Goal: Task Accomplishment & Management: Use online tool/utility

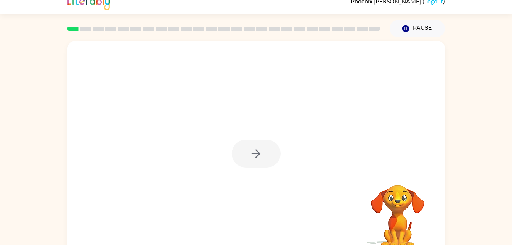
scroll to position [23, 0]
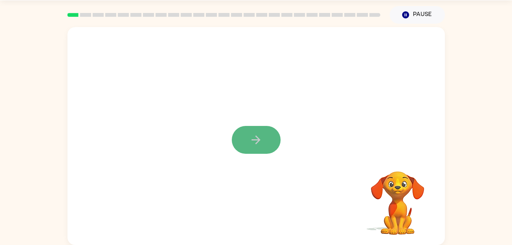
click at [248, 136] on button "button" at bounding box center [256, 140] width 49 height 28
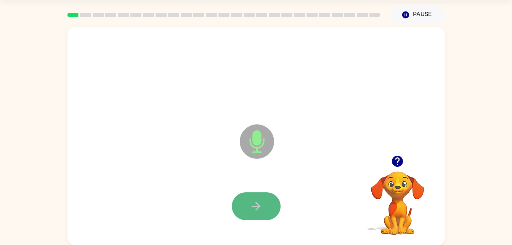
click at [267, 209] on button "button" at bounding box center [256, 206] width 49 height 28
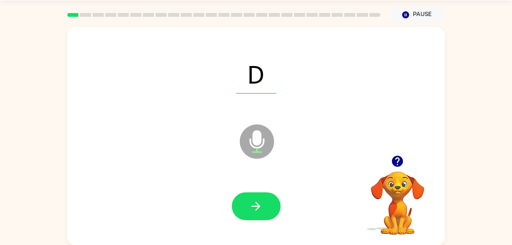
click at [396, 158] on icon "button" at bounding box center [397, 161] width 11 height 11
click at [253, 208] on icon "button" at bounding box center [256, 206] width 13 height 13
click at [257, 137] on icon "Microphone The Microphone is here when it is your turn to talk" at bounding box center [295, 150] width 114 height 57
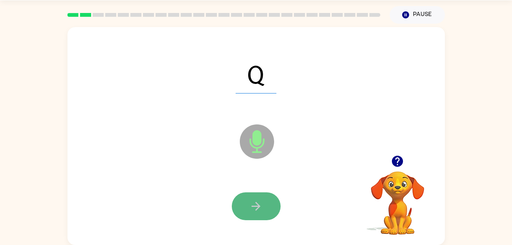
click at [265, 211] on button "button" at bounding box center [256, 206] width 49 height 28
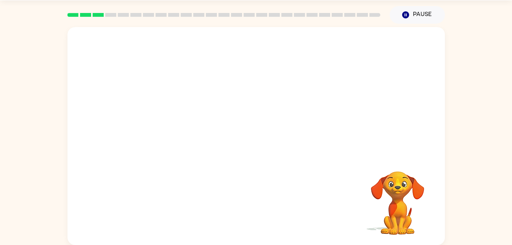
click at [252, 79] on div at bounding box center [257, 91] width 378 height 128
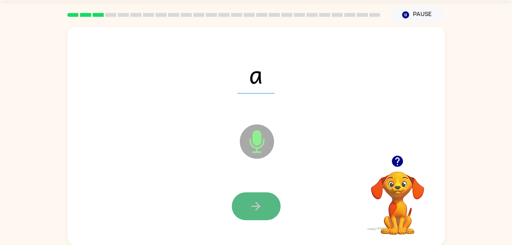
click at [263, 209] on icon "button" at bounding box center [256, 206] width 13 height 13
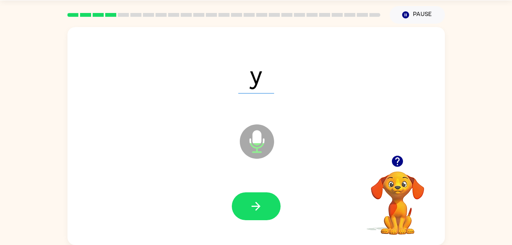
click at [263, 209] on icon "button" at bounding box center [256, 206] width 13 height 13
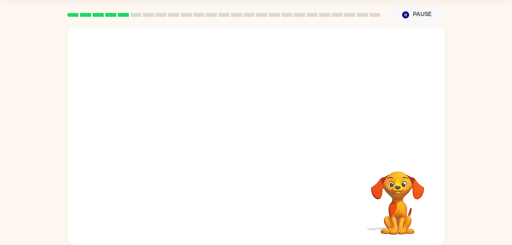
click at [267, 120] on div at bounding box center [257, 91] width 378 height 128
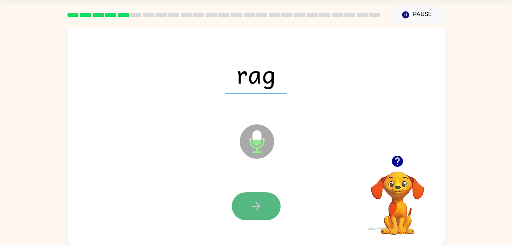
click at [257, 210] on icon "button" at bounding box center [256, 206] width 13 height 13
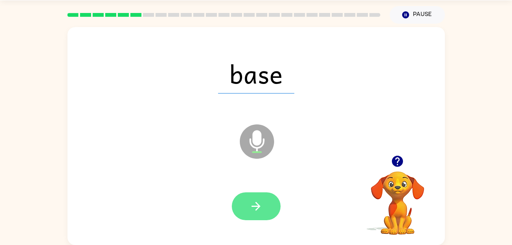
click at [264, 198] on button "button" at bounding box center [256, 206] width 49 height 28
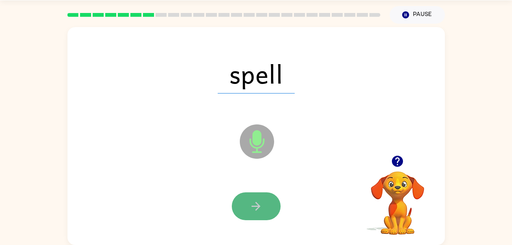
click at [253, 208] on icon "button" at bounding box center [256, 206] width 13 height 13
click at [258, 205] on icon "button" at bounding box center [256, 206] width 13 height 13
click at [252, 195] on button "button" at bounding box center [256, 206] width 49 height 28
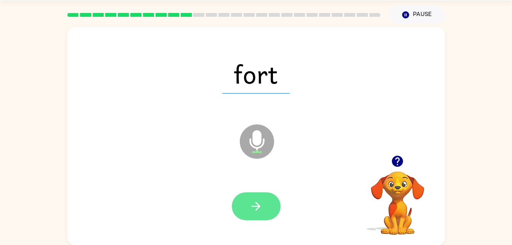
click at [250, 208] on icon "button" at bounding box center [256, 206] width 13 height 13
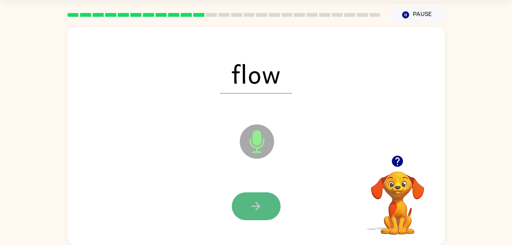
click at [266, 207] on button "button" at bounding box center [256, 206] width 49 height 28
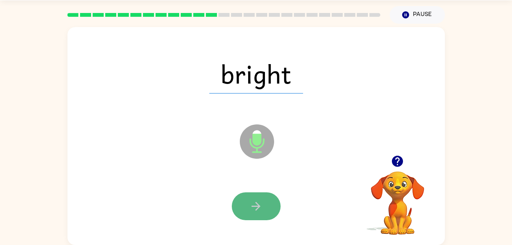
click at [256, 207] on icon "button" at bounding box center [256, 206] width 13 height 13
click at [253, 205] on icon "button" at bounding box center [256, 206] width 13 height 13
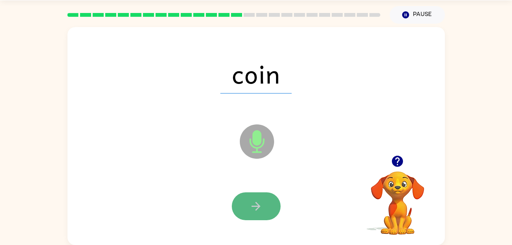
click at [250, 202] on icon "button" at bounding box center [256, 206] width 13 height 13
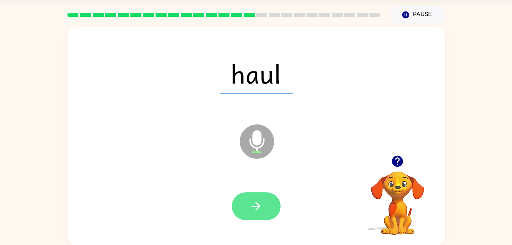
click at [257, 206] on icon "button" at bounding box center [256, 206] width 9 height 9
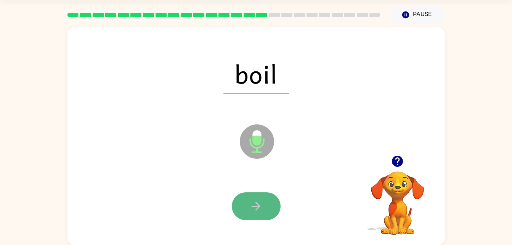
click at [256, 204] on icon "button" at bounding box center [256, 206] width 13 height 13
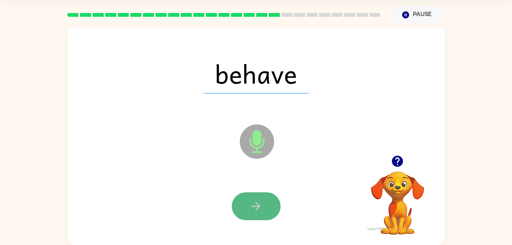
click at [256, 194] on button "button" at bounding box center [256, 206] width 49 height 28
click at [253, 202] on icon "button" at bounding box center [256, 206] width 13 height 13
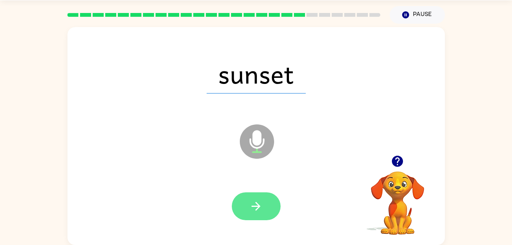
click at [255, 208] on icon "button" at bounding box center [256, 206] width 13 height 13
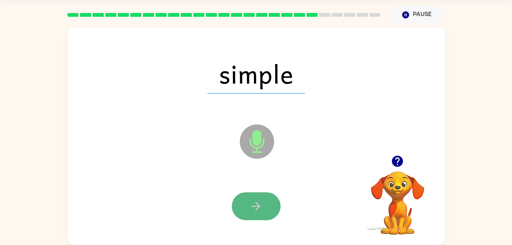
click at [253, 196] on button "button" at bounding box center [256, 206] width 49 height 28
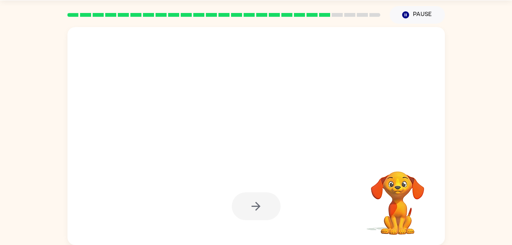
click at [254, 195] on div at bounding box center [256, 206] width 49 height 28
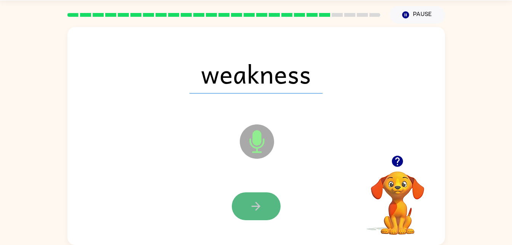
click at [269, 213] on button "button" at bounding box center [256, 206] width 49 height 28
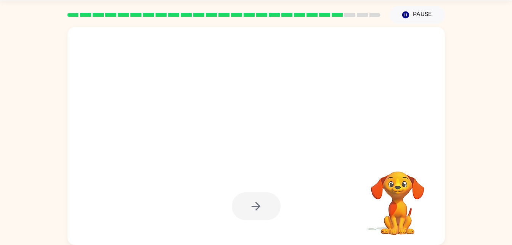
click at [269, 213] on div at bounding box center [256, 206] width 49 height 28
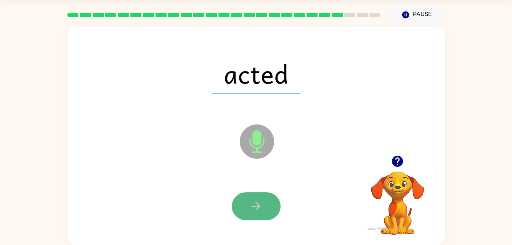
click at [275, 217] on button "button" at bounding box center [256, 206] width 49 height 28
click at [264, 205] on button "button" at bounding box center [256, 206] width 49 height 28
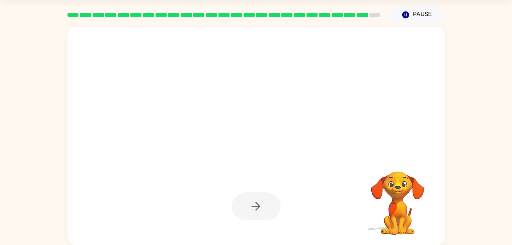
click at [266, 207] on div at bounding box center [256, 206] width 49 height 28
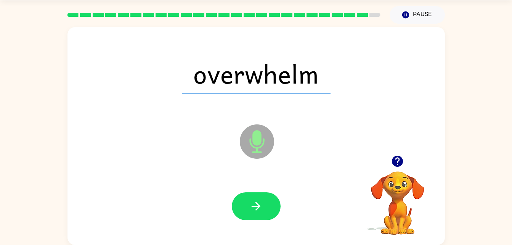
click at [249, 155] on icon at bounding box center [257, 141] width 34 height 34
click at [251, 195] on button "button" at bounding box center [256, 206] width 49 height 28
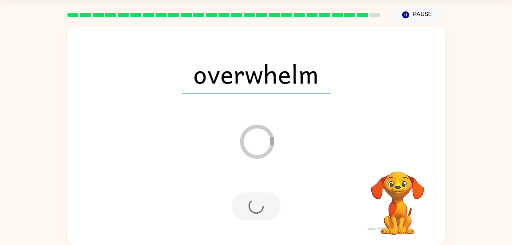
scroll to position [10, 0]
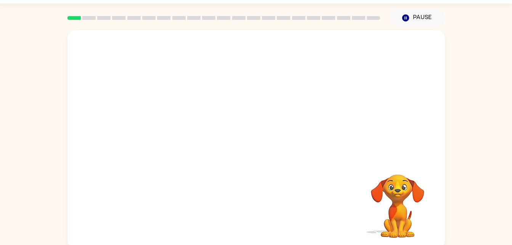
scroll to position [23, 0]
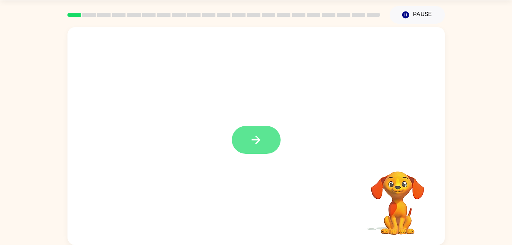
click at [262, 135] on icon "button" at bounding box center [256, 139] width 13 height 13
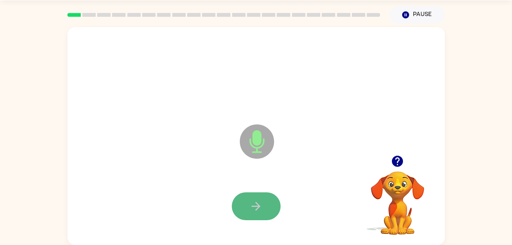
click at [269, 203] on button "button" at bounding box center [256, 206] width 49 height 28
click at [259, 201] on icon "button" at bounding box center [256, 206] width 13 height 13
click at [256, 204] on icon "button" at bounding box center [256, 206] width 13 height 13
click at [246, 207] on button "button" at bounding box center [256, 206] width 49 height 28
click at [250, 207] on icon "button" at bounding box center [256, 206] width 13 height 13
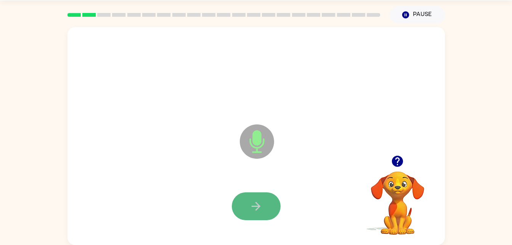
click at [267, 193] on button "button" at bounding box center [256, 206] width 49 height 28
click at [264, 189] on div at bounding box center [256, 206] width 362 height 63
click at [263, 198] on button "button" at bounding box center [256, 206] width 49 height 28
drag, startPoint x: 263, startPoint y: 198, endPoint x: 250, endPoint y: 205, distance: 14.7
click at [250, 205] on icon "button" at bounding box center [256, 206] width 13 height 13
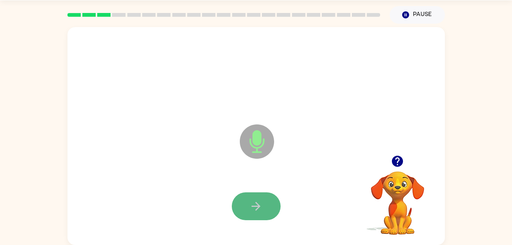
click at [253, 197] on button "button" at bounding box center [256, 206] width 49 height 28
click at [253, 195] on button "button" at bounding box center [256, 206] width 49 height 28
click at [261, 196] on button "button" at bounding box center [256, 206] width 49 height 28
click at [259, 195] on button "button" at bounding box center [256, 206] width 49 height 28
click at [251, 203] on icon "button" at bounding box center [256, 206] width 13 height 13
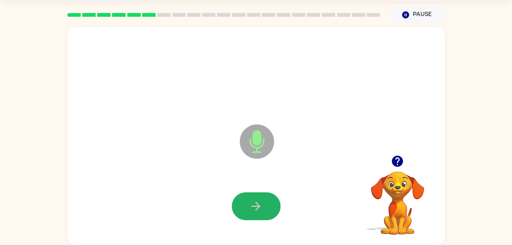
click at [251, 203] on icon "button" at bounding box center [256, 206] width 13 height 13
click at [256, 197] on button "button" at bounding box center [256, 206] width 49 height 28
click at [258, 195] on button "button" at bounding box center [256, 206] width 49 height 28
click at [258, 196] on button "button" at bounding box center [256, 206] width 49 height 28
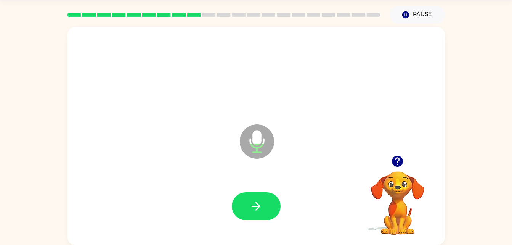
click at [341, 157] on icon "Microphone The Microphone is here when it is your turn to talk" at bounding box center [295, 150] width 114 height 57
click at [327, 146] on icon "Microphone The Microphone is here when it is your turn to talk" at bounding box center [295, 150] width 114 height 57
click at [250, 201] on icon "button" at bounding box center [256, 206] width 13 height 13
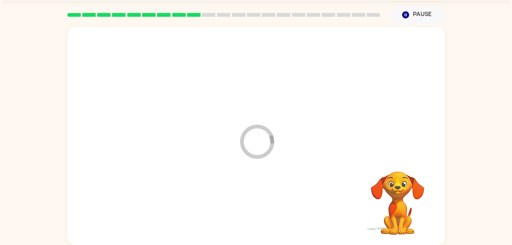
click at [274, 184] on div at bounding box center [256, 206] width 362 height 63
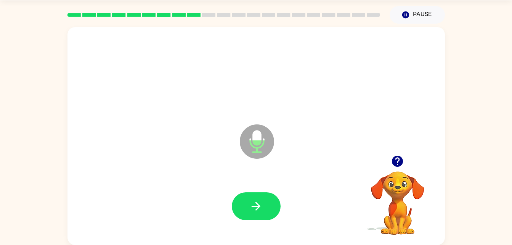
click at [274, 184] on div at bounding box center [256, 206] width 362 height 63
click at [260, 208] on icon "button" at bounding box center [256, 206] width 13 height 13
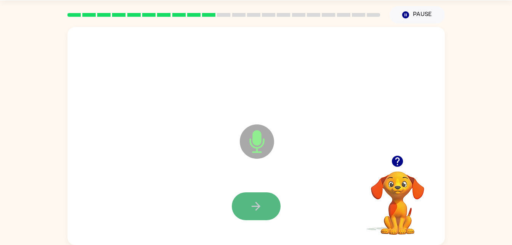
click at [256, 209] on icon "button" at bounding box center [256, 206] width 13 height 13
click at [296, 184] on div at bounding box center [256, 206] width 362 height 63
click at [257, 207] on icon "button" at bounding box center [256, 206] width 13 height 13
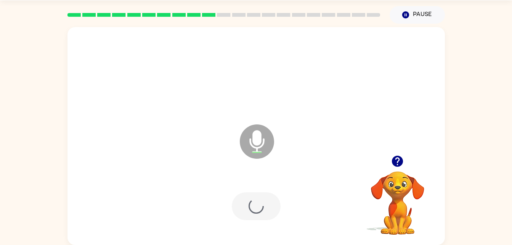
click at [257, 207] on div at bounding box center [256, 206] width 49 height 28
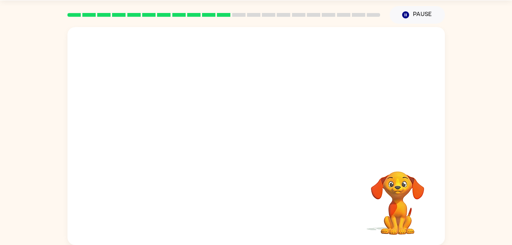
click at [262, 183] on div at bounding box center [256, 206] width 362 height 63
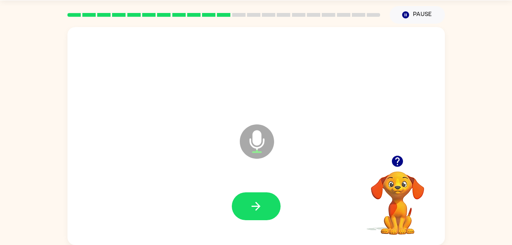
click at [249, 167] on icon "Microphone The Microphone is here when it is your turn to talk" at bounding box center [295, 150] width 114 height 57
click at [266, 210] on button "button" at bounding box center [256, 206] width 49 height 28
click at [267, 205] on button "button" at bounding box center [256, 206] width 49 height 28
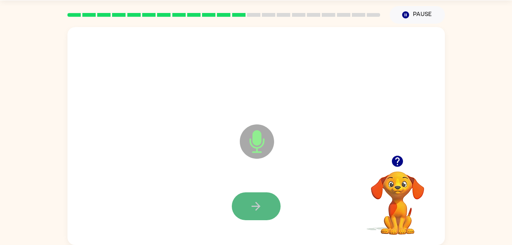
click at [248, 199] on button "button" at bounding box center [256, 206] width 49 height 28
click at [254, 206] on icon "button" at bounding box center [256, 206] width 9 height 9
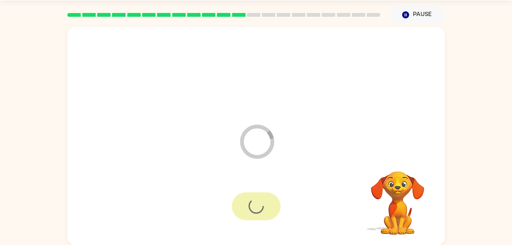
click at [255, 205] on div at bounding box center [256, 206] width 49 height 28
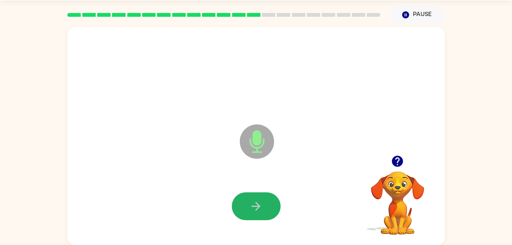
click at [255, 205] on icon "button" at bounding box center [256, 206] width 13 height 13
click at [255, 206] on icon "button" at bounding box center [256, 206] width 9 height 9
click at [258, 206] on icon "button" at bounding box center [256, 206] width 9 height 9
click at [258, 207] on icon "button" at bounding box center [256, 206] width 13 height 13
drag, startPoint x: 258, startPoint y: 207, endPoint x: 250, endPoint y: 208, distance: 8.1
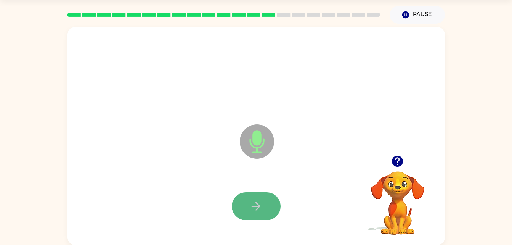
click at [250, 208] on icon "button" at bounding box center [256, 206] width 13 height 13
click at [249, 208] on button "button" at bounding box center [256, 206] width 49 height 28
click at [253, 211] on icon "button" at bounding box center [256, 206] width 13 height 13
click at [252, 206] on icon "button" at bounding box center [256, 206] width 9 height 9
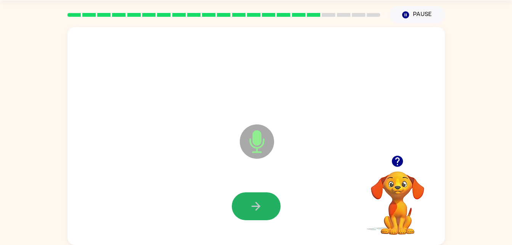
click at [252, 206] on icon "button" at bounding box center [256, 206] width 9 height 9
drag, startPoint x: 249, startPoint y: 206, endPoint x: 245, endPoint y: 207, distance: 4.6
click at [245, 207] on button "button" at bounding box center [256, 206] width 49 height 28
click at [244, 207] on button "button" at bounding box center [256, 206] width 49 height 28
click at [263, 214] on button "button" at bounding box center [256, 206] width 49 height 28
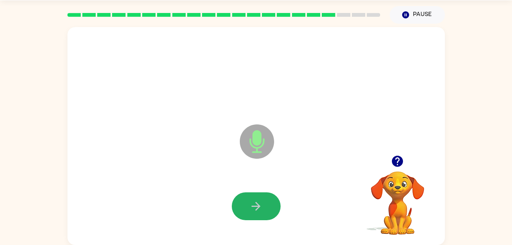
click at [264, 213] on button "button" at bounding box center [256, 206] width 49 height 28
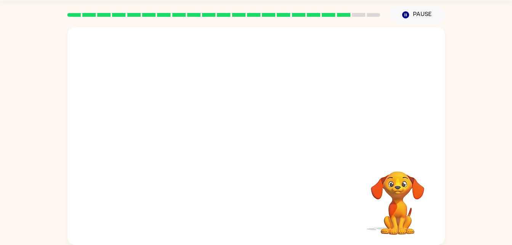
click at [263, 182] on div at bounding box center [256, 206] width 362 height 63
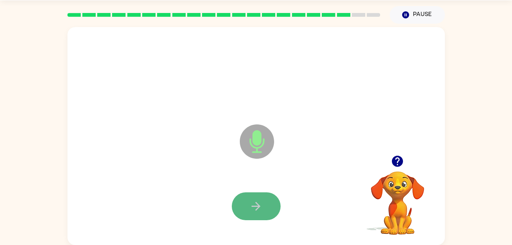
click at [259, 201] on icon "button" at bounding box center [256, 206] width 13 height 13
click at [258, 200] on icon "button" at bounding box center [256, 206] width 13 height 13
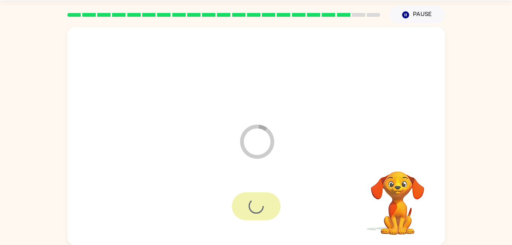
click at [258, 200] on div at bounding box center [256, 206] width 49 height 28
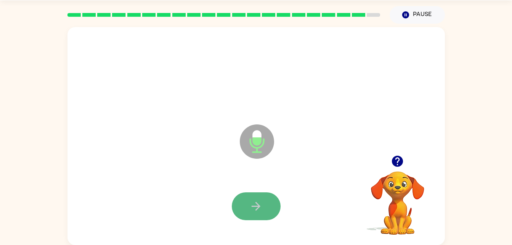
click at [256, 197] on button "button" at bounding box center [256, 206] width 49 height 28
click at [265, 206] on button "button" at bounding box center [256, 206] width 49 height 28
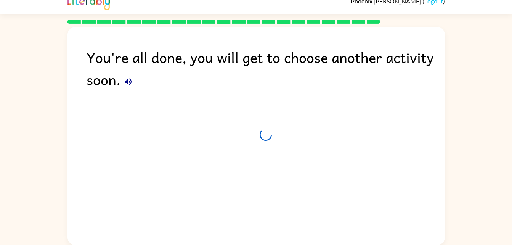
scroll to position [10, 0]
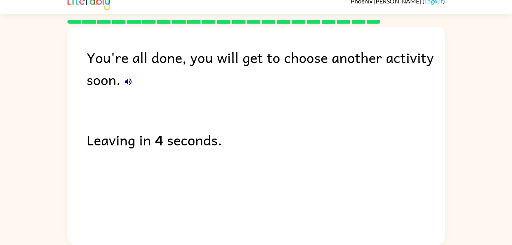
drag, startPoint x: 265, startPoint y: 206, endPoint x: 235, endPoint y: 146, distance: 66.9
click at [235, 146] on div "Leaving in 4 seconds." at bounding box center [266, 140] width 359 height 22
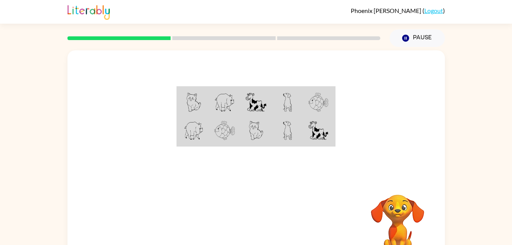
click at [179, 80] on div at bounding box center [257, 114] width 378 height 128
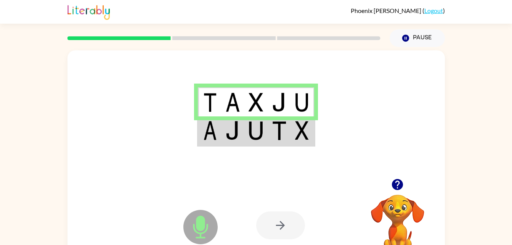
click at [201, 221] on icon "Microphone The Microphone is here when it is your turn to talk" at bounding box center [239, 236] width 114 height 57
click at [267, 218] on div at bounding box center [280, 225] width 49 height 28
click at [399, 182] on icon "button" at bounding box center [397, 184] width 13 height 13
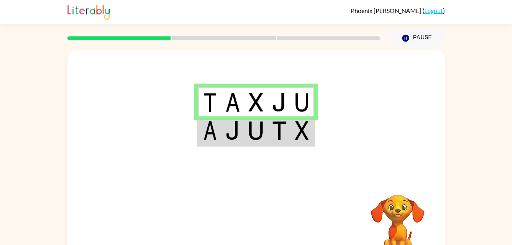
click at [300, 202] on div at bounding box center [312, 225] width 113 height 86
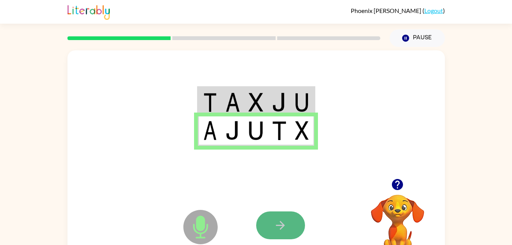
click at [285, 225] on icon "button" at bounding box center [280, 225] width 13 height 13
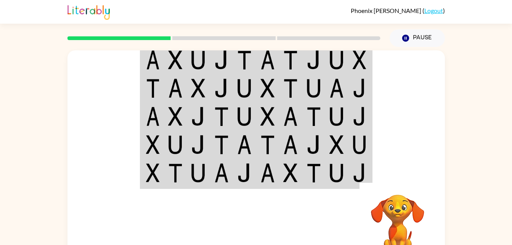
click at [512, 56] on div "Your browser must support playing .mp4 files to use Literably. Please try using…" at bounding box center [256, 157] width 512 height 221
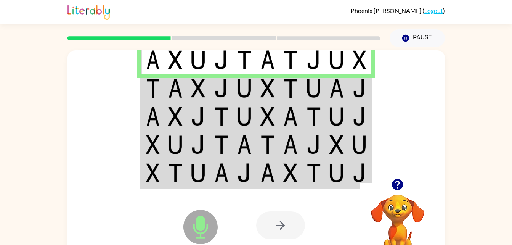
click at [177, 57] on img at bounding box center [175, 59] width 14 height 19
click at [185, 88] on td at bounding box center [175, 88] width 23 height 28
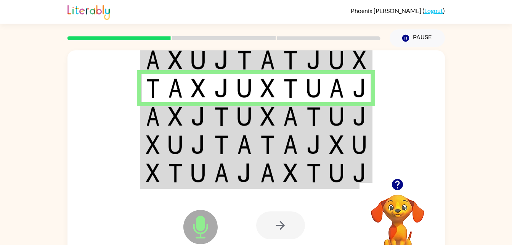
click at [237, 121] on td at bounding box center [244, 116] width 23 height 28
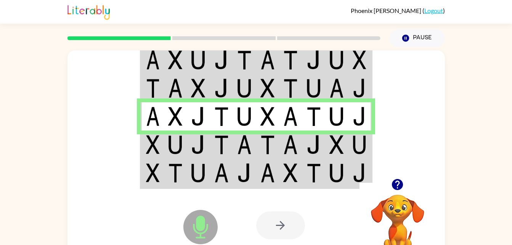
click at [323, 148] on td at bounding box center [314, 144] width 23 height 28
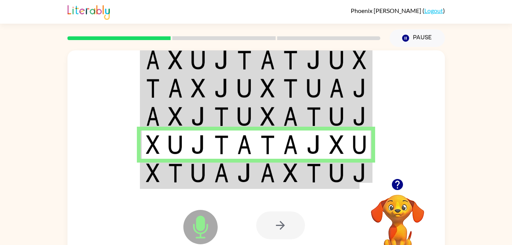
click at [281, 173] on td at bounding box center [290, 173] width 23 height 29
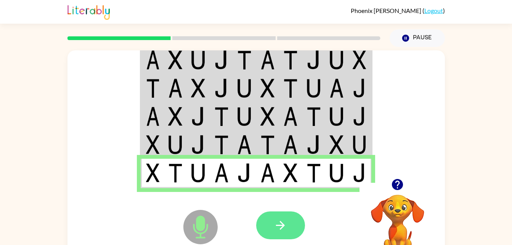
click at [290, 216] on button "button" at bounding box center [280, 225] width 49 height 28
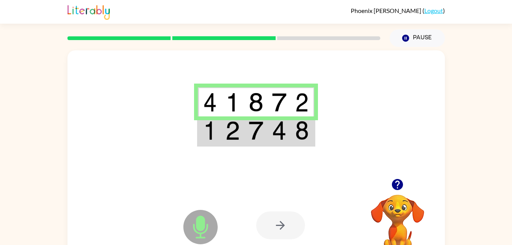
click at [254, 116] on td at bounding box center [256, 130] width 23 height 29
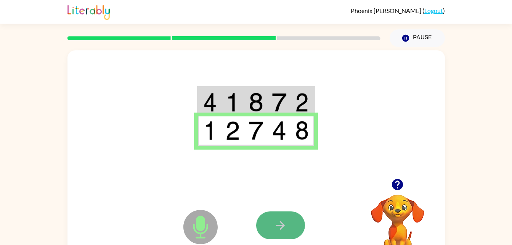
click at [289, 223] on button "button" at bounding box center [280, 225] width 49 height 28
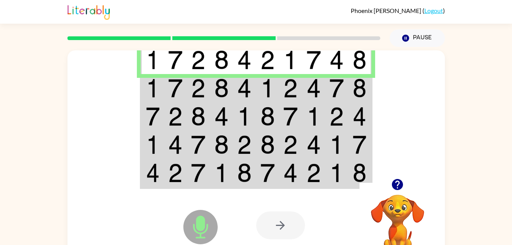
click at [192, 83] on img at bounding box center [198, 88] width 14 height 19
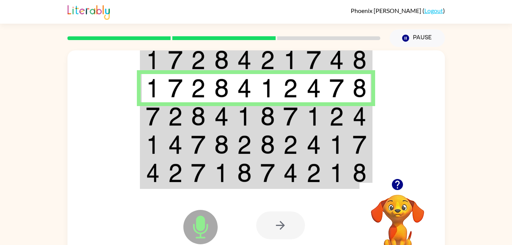
click at [160, 114] on td at bounding box center [152, 116] width 23 height 28
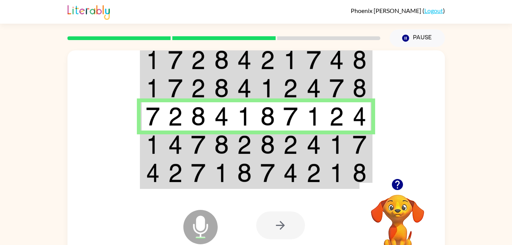
click at [274, 143] on img at bounding box center [268, 144] width 14 height 19
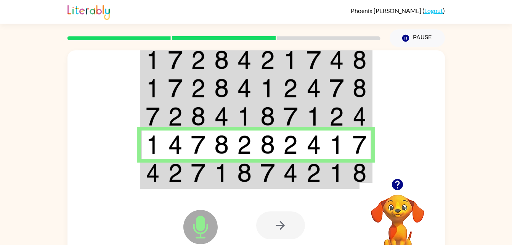
click at [147, 174] on img at bounding box center [153, 172] width 14 height 19
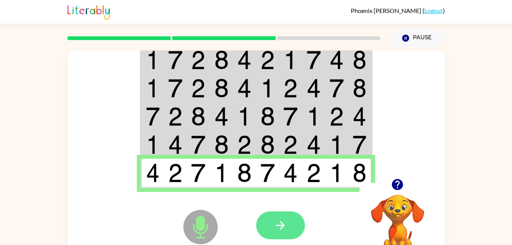
click at [262, 226] on button "button" at bounding box center [280, 225] width 49 height 28
